Goal: Transaction & Acquisition: Purchase product/service

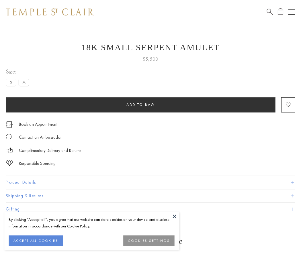
scroll to position [5, 0]
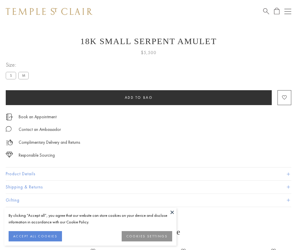
click at [138, 97] on span "Add to bag" at bounding box center [139, 97] width 28 height 5
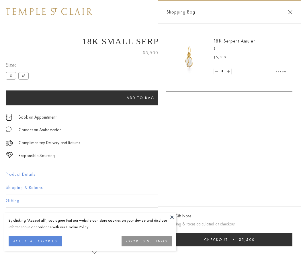
click at [231, 239] on button "Checkout $5,500" at bounding box center [229, 239] width 126 height 13
